Goal: Information Seeking & Learning: Learn about a topic

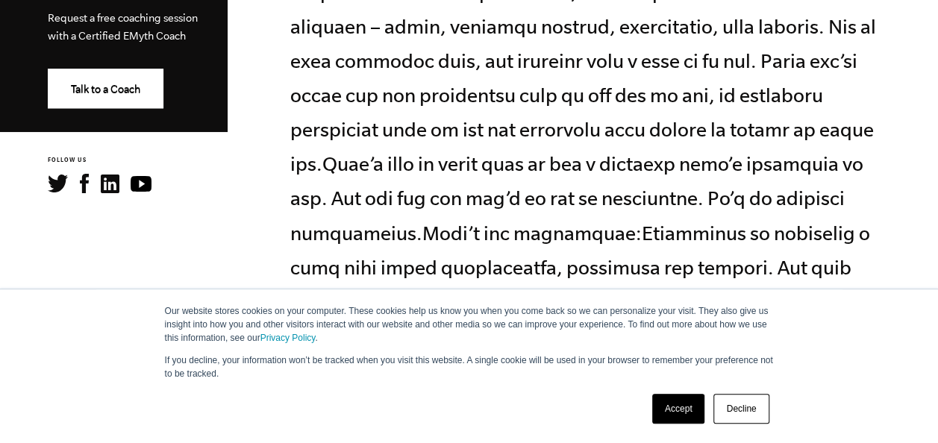
scroll to position [746, 0]
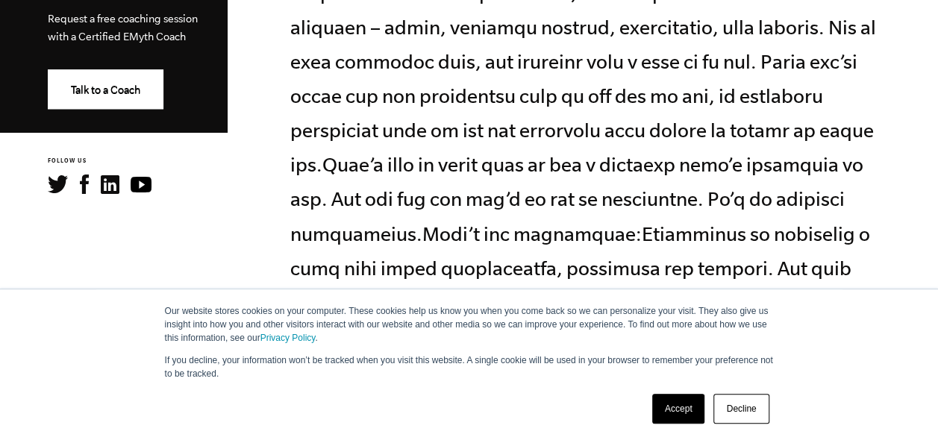
click at [733, 407] on link "Decline" at bounding box center [740, 409] width 55 height 30
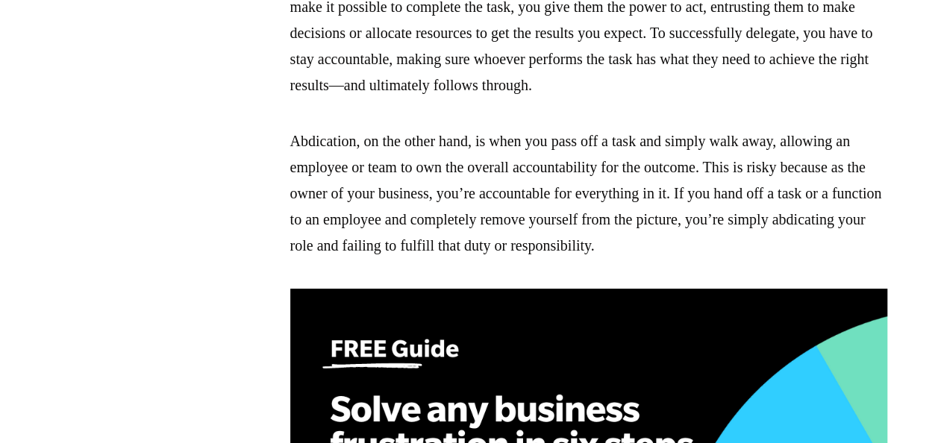
scroll to position [1522, 0]
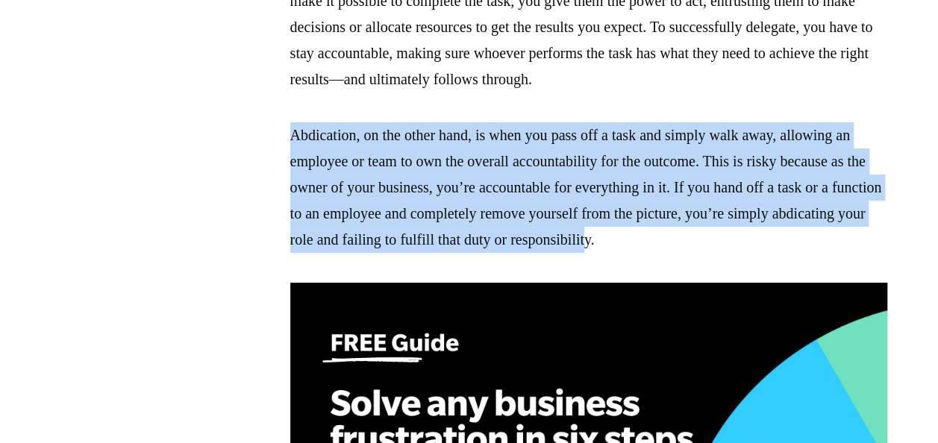
drag, startPoint x: 813, startPoint y: 246, endPoint x: 276, endPoint y: 142, distance: 547.4
copy p "Abdication, on the other hand, is when you pass off a task and simply walk away…"
